Goal: Find specific page/section: Find specific page/section

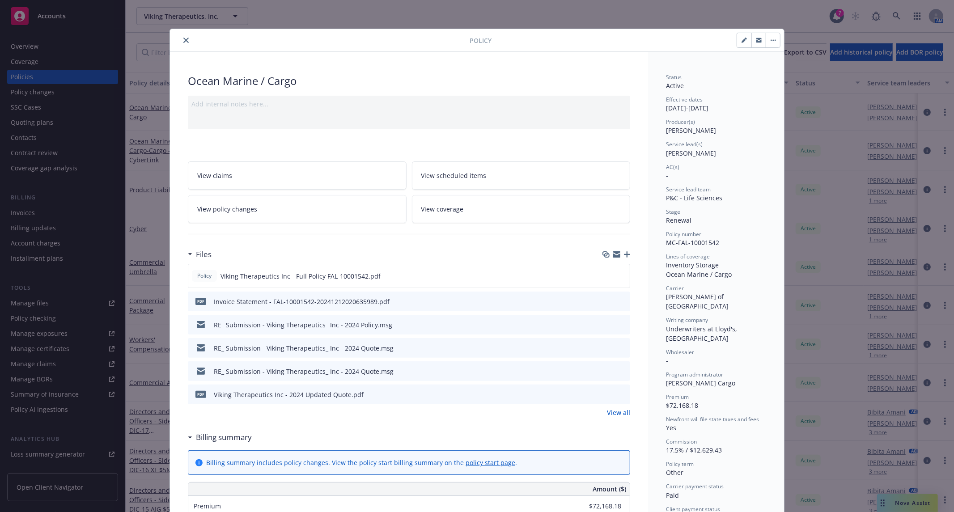
click at [184, 44] on button "close" at bounding box center [186, 40] width 11 height 11
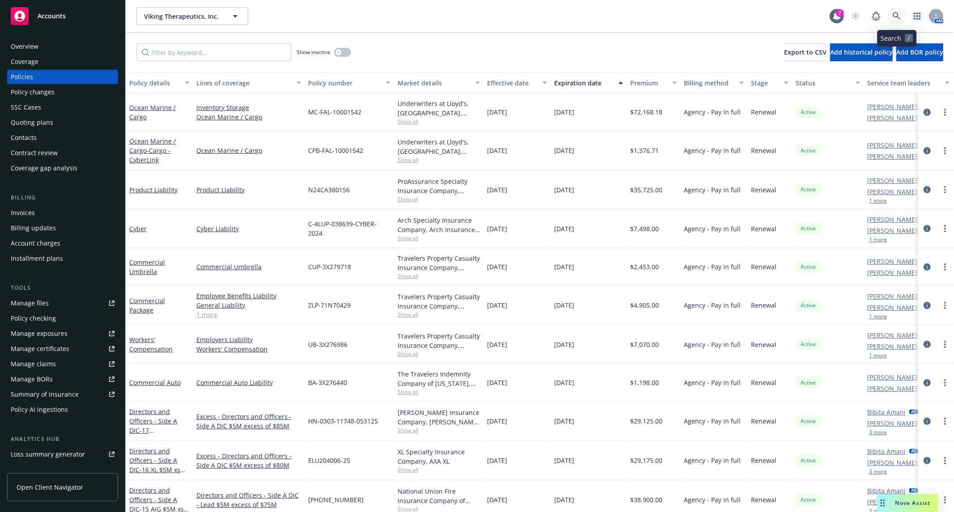
click at [901, 15] on link at bounding box center [897, 16] width 18 height 18
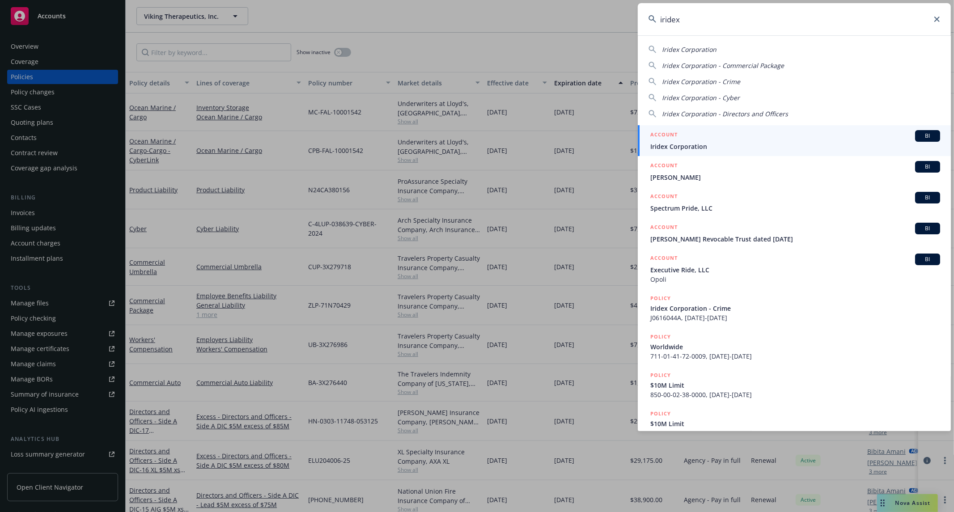
type input "iridex"
click at [731, 140] on div "ACCOUNT BI" at bounding box center [795, 136] width 290 height 12
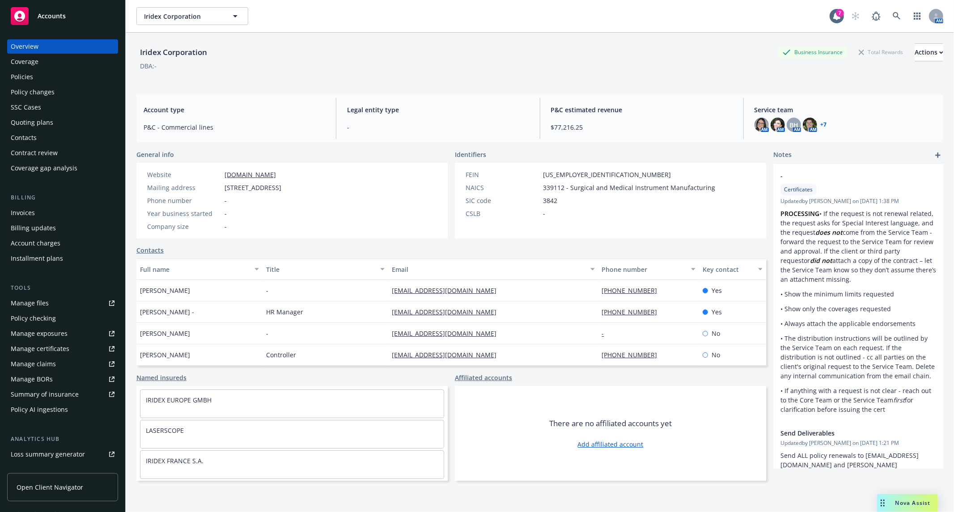
click at [58, 85] on div "Policy changes" at bounding box center [63, 92] width 104 height 14
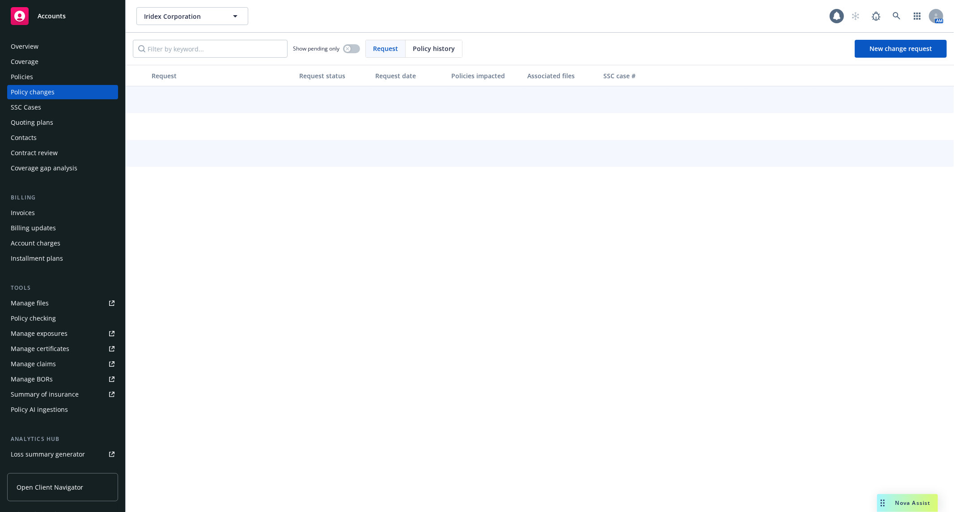
click at [60, 75] on div "Policies" at bounding box center [63, 77] width 104 height 14
